Goal: Information Seeking & Learning: Find specific fact

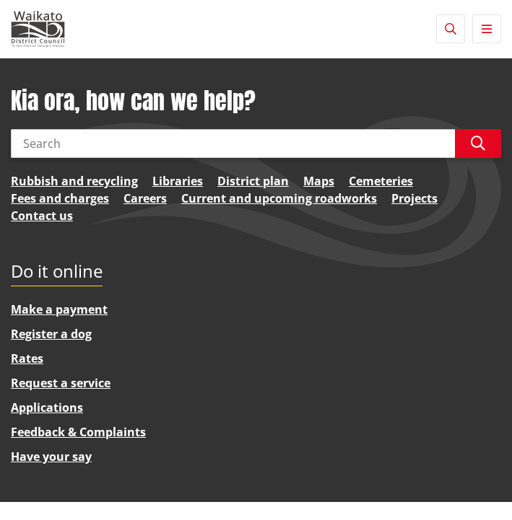
click at [73, 149] on input "Search" at bounding box center [233, 143] width 444 height 29
type input "IMP"
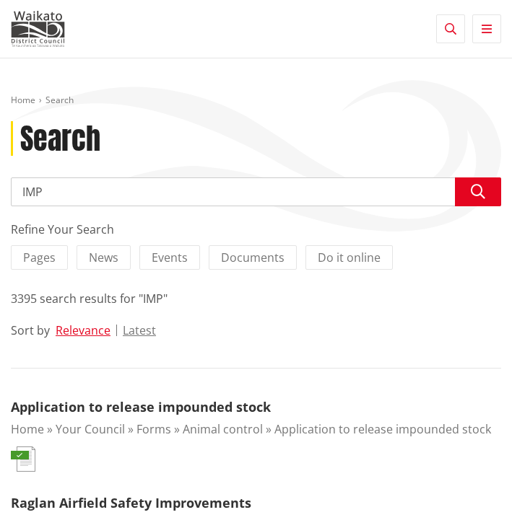
drag, startPoint x: 88, startPoint y: 200, endPoint x: -5, endPoint y: 189, distance: 93.7
type input "Ngati haua"
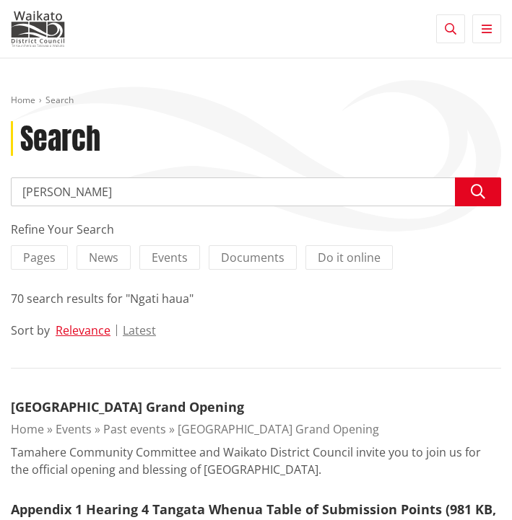
click at [90, 190] on input "[PERSON_NAME]" at bounding box center [256, 191] width 490 height 29
type input "[PERSON_NAME] environmental management plan 2018"
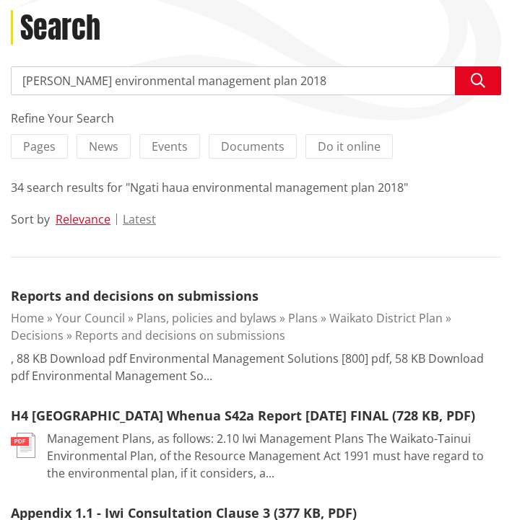
scroll to position [111, 0]
